Goal: Obtain resource: Download file/media

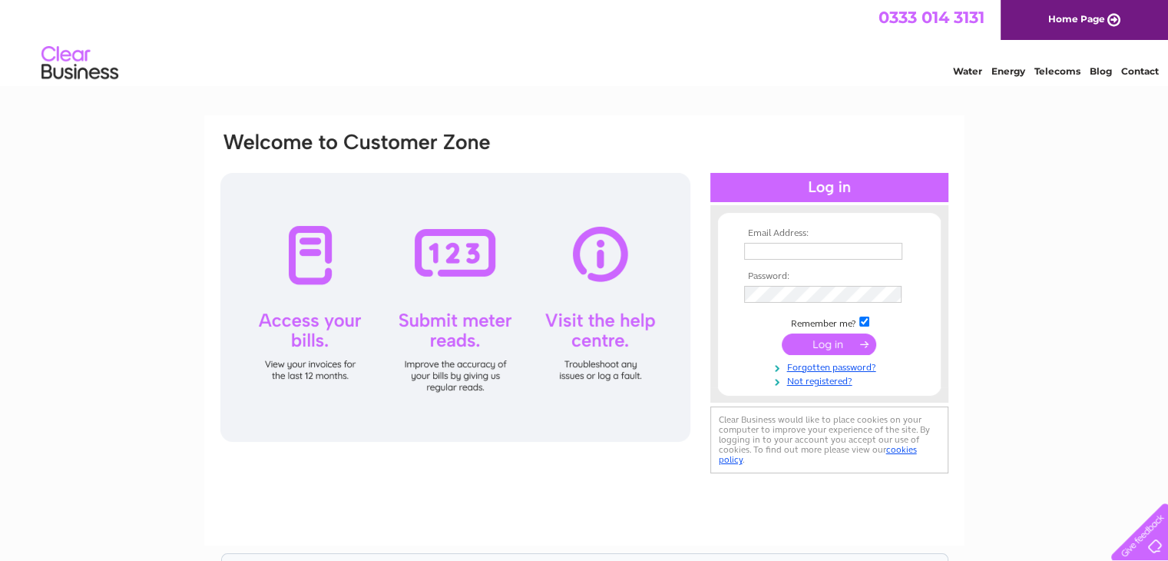
type input "[EMAIL_ADDRESS][DOMAIN_NAME]"
click at [830, 339] on input "submit" at bounding box center [829, 344] width 94 height 22
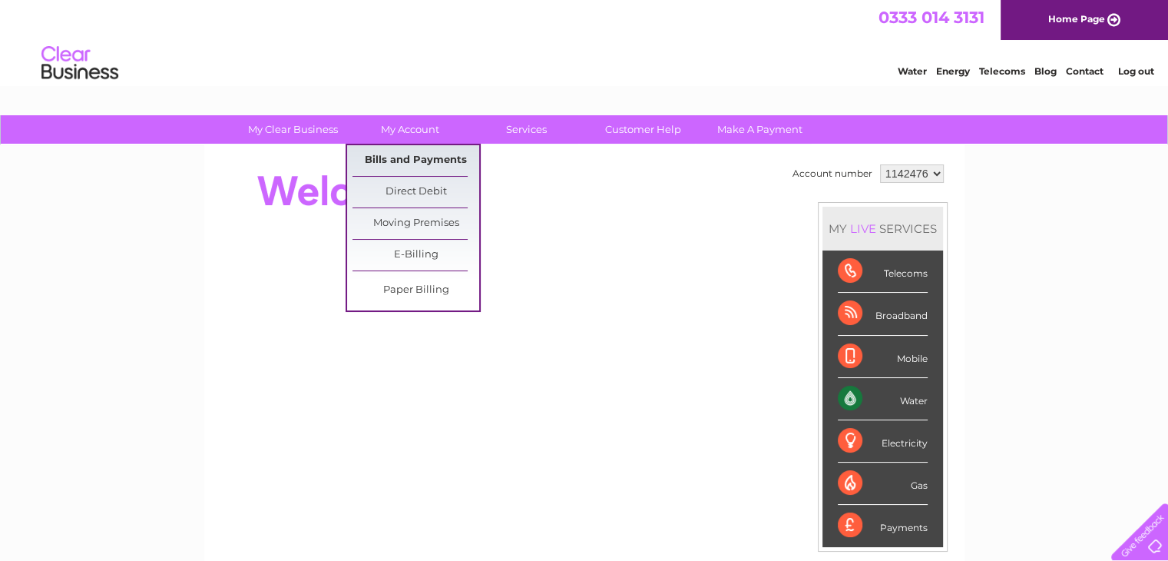
click at [416, 167] on link "Bills and Payments" at bounding box center [416, 160] width 127 height 31
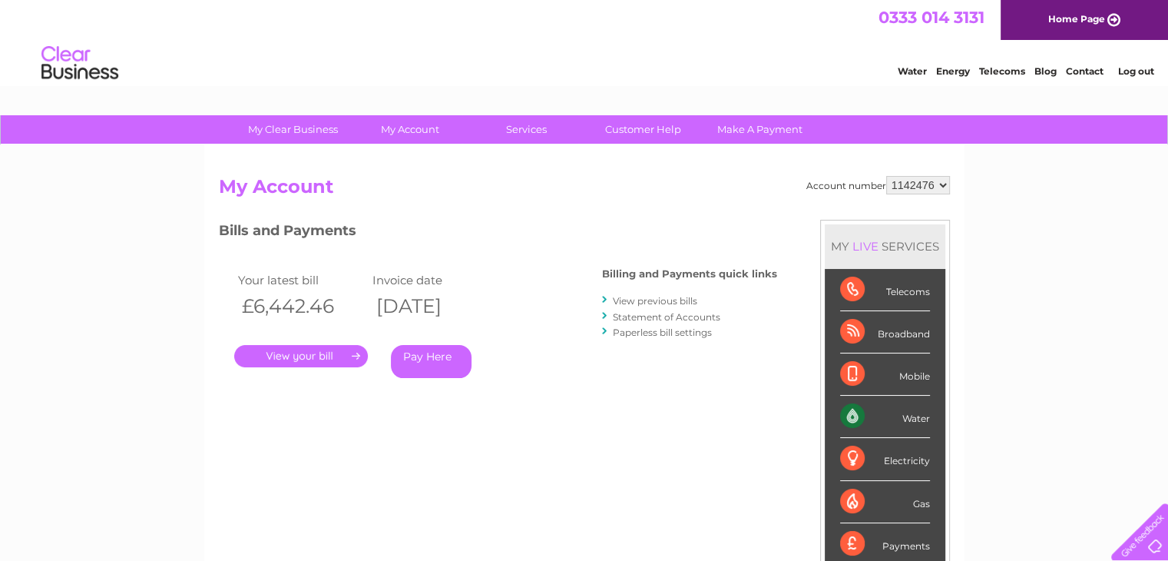
click at [318, 360] on link "." at bounding box center [301, 356] width 134 height 22
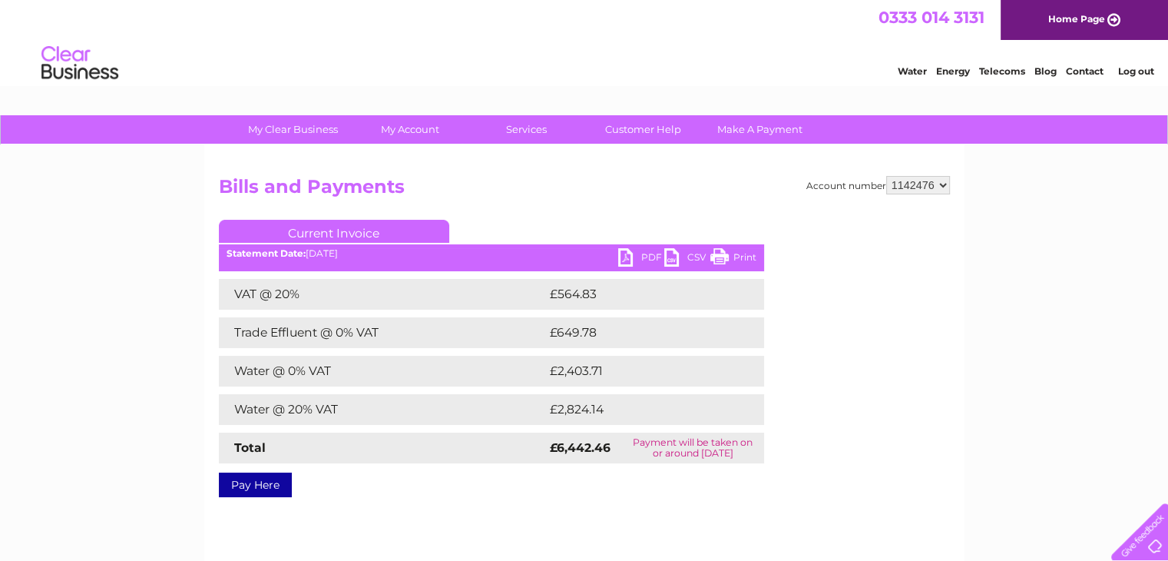
click at [648, 258] on link "PDF" at bounding box center [641, 259] width 46 height 22
click at [1140, 71] on link "Log out" at bounding box center [1136, 71] width 36 height 12
